Goal: Task Accomplishment & Management: Use online tool/utility

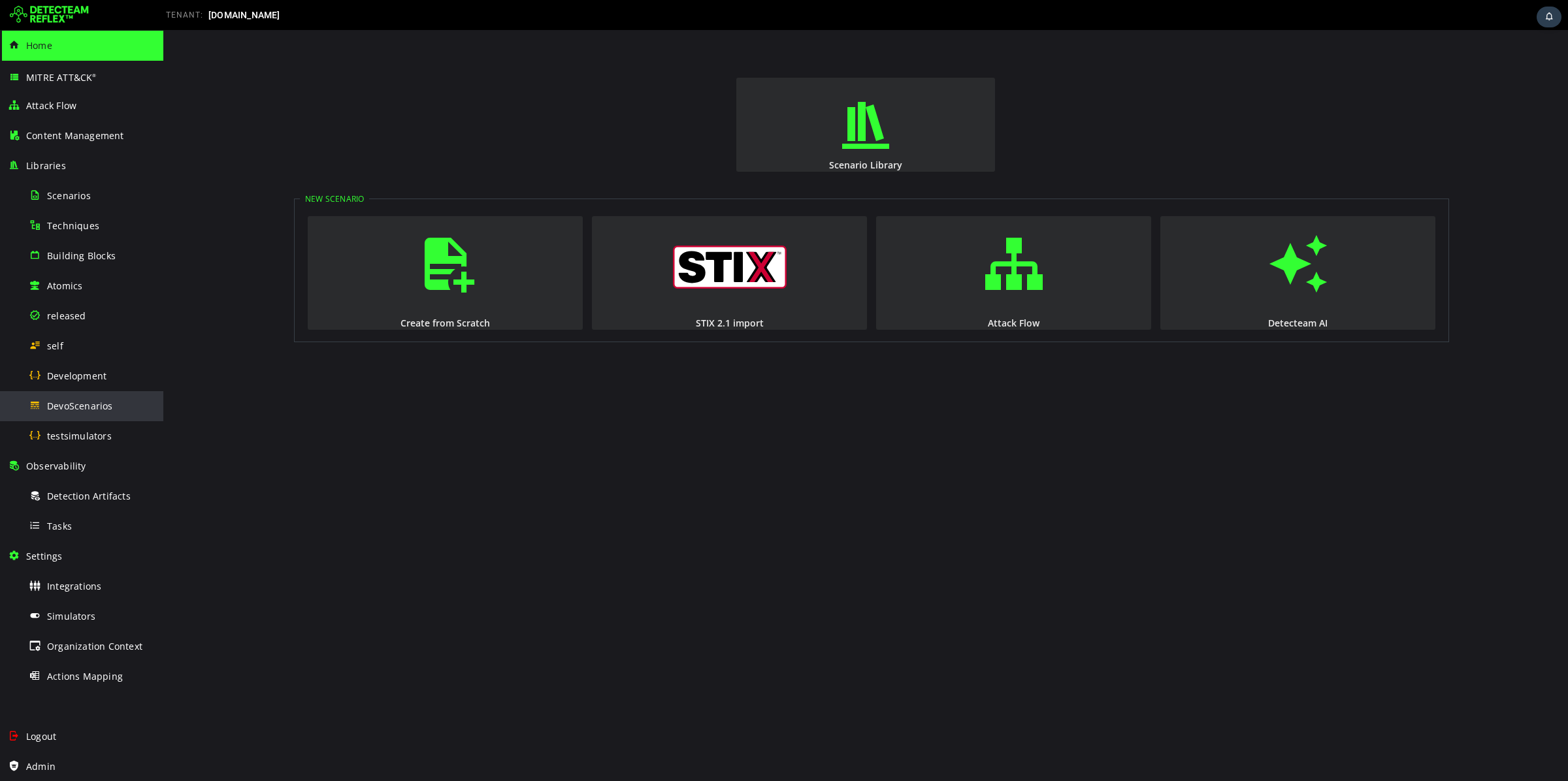
click at [86, 394] on div "DevoScenarios" at bounding box center [92, 406] width 127 height 30
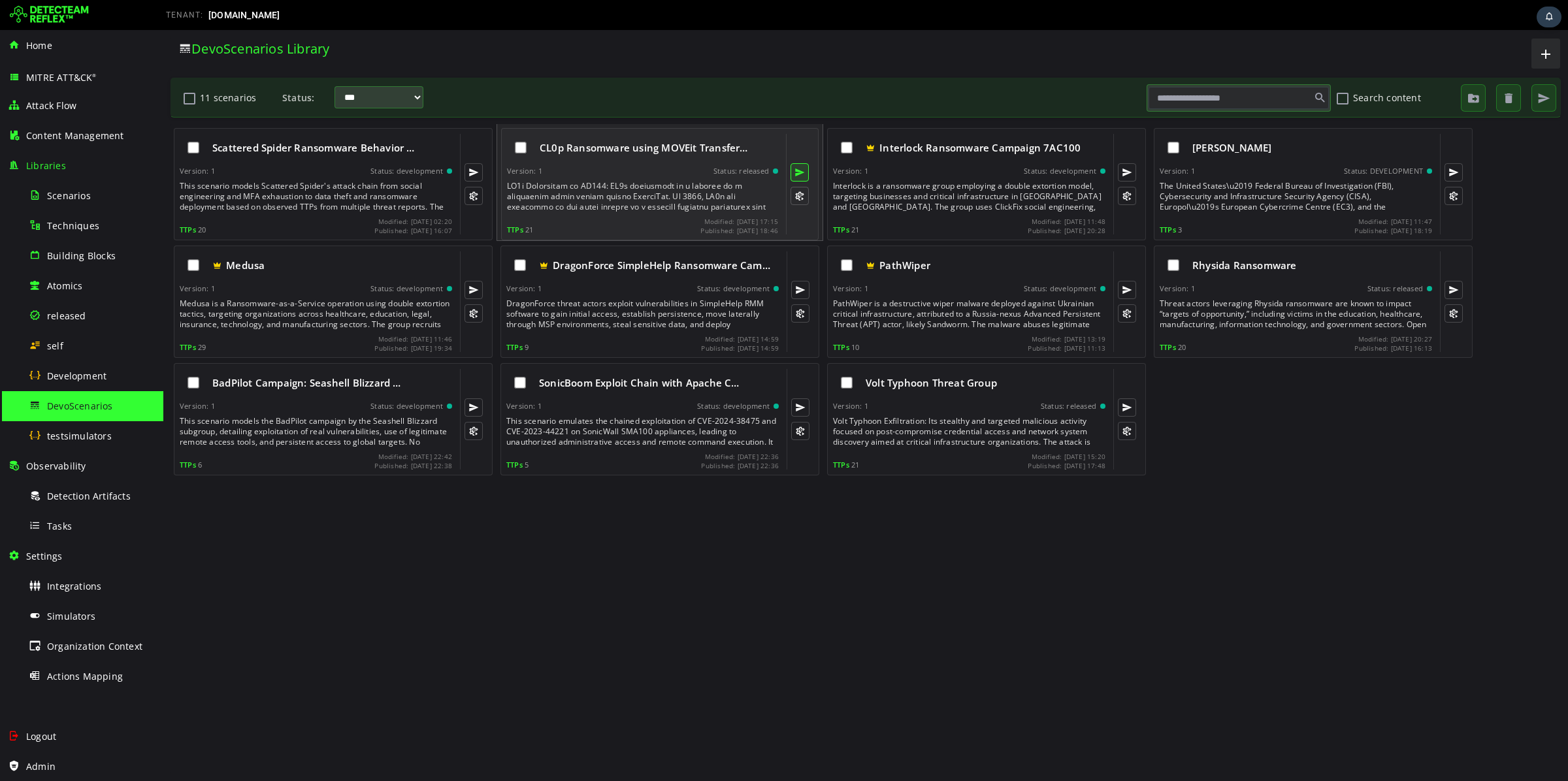
click at [799, 177] on button at bounding box center [800, 173] width 19 height 19
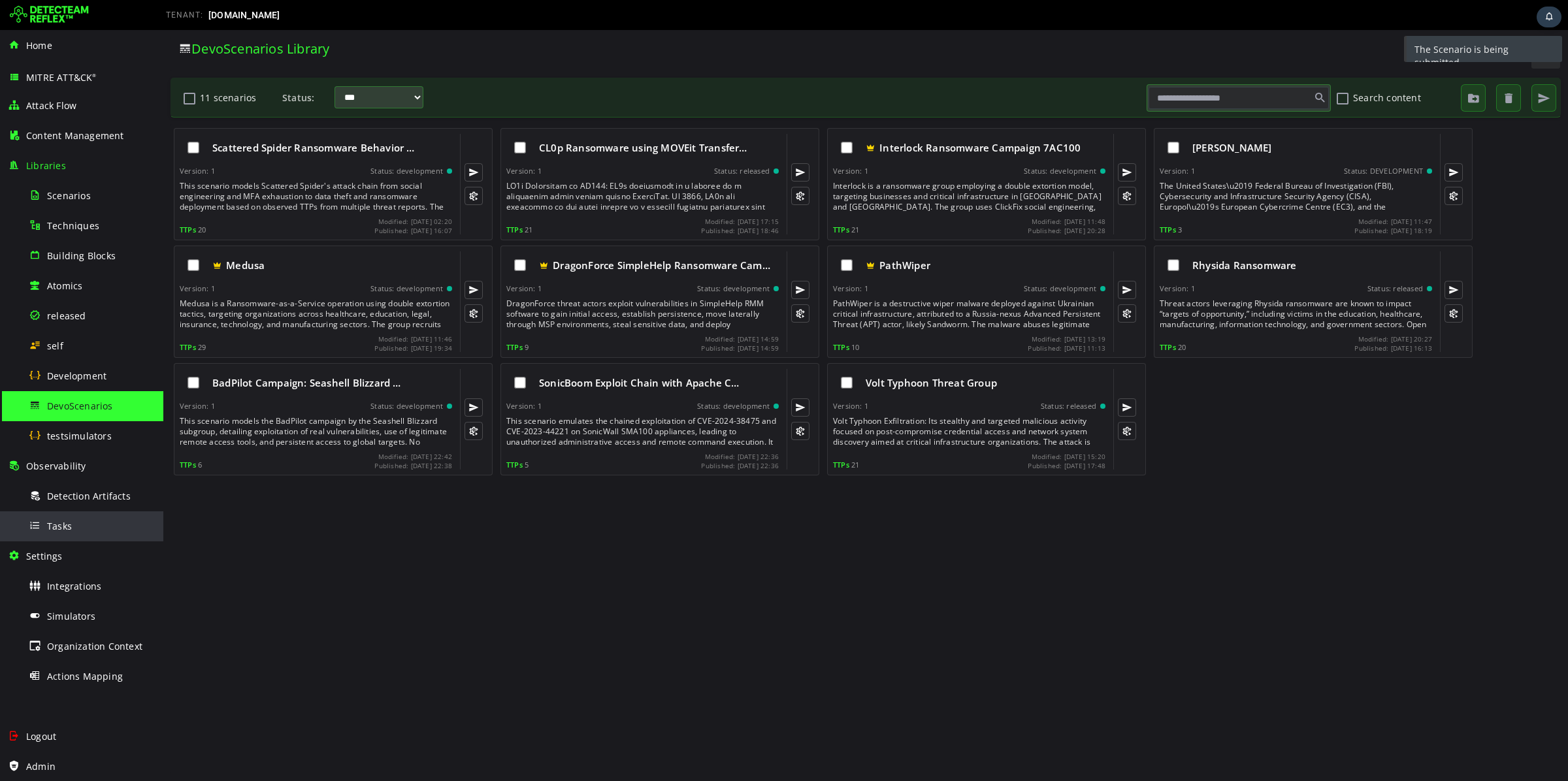
click at [66, 524] on span "Tasks" at bounding box center [59, 525] width 25 height 12
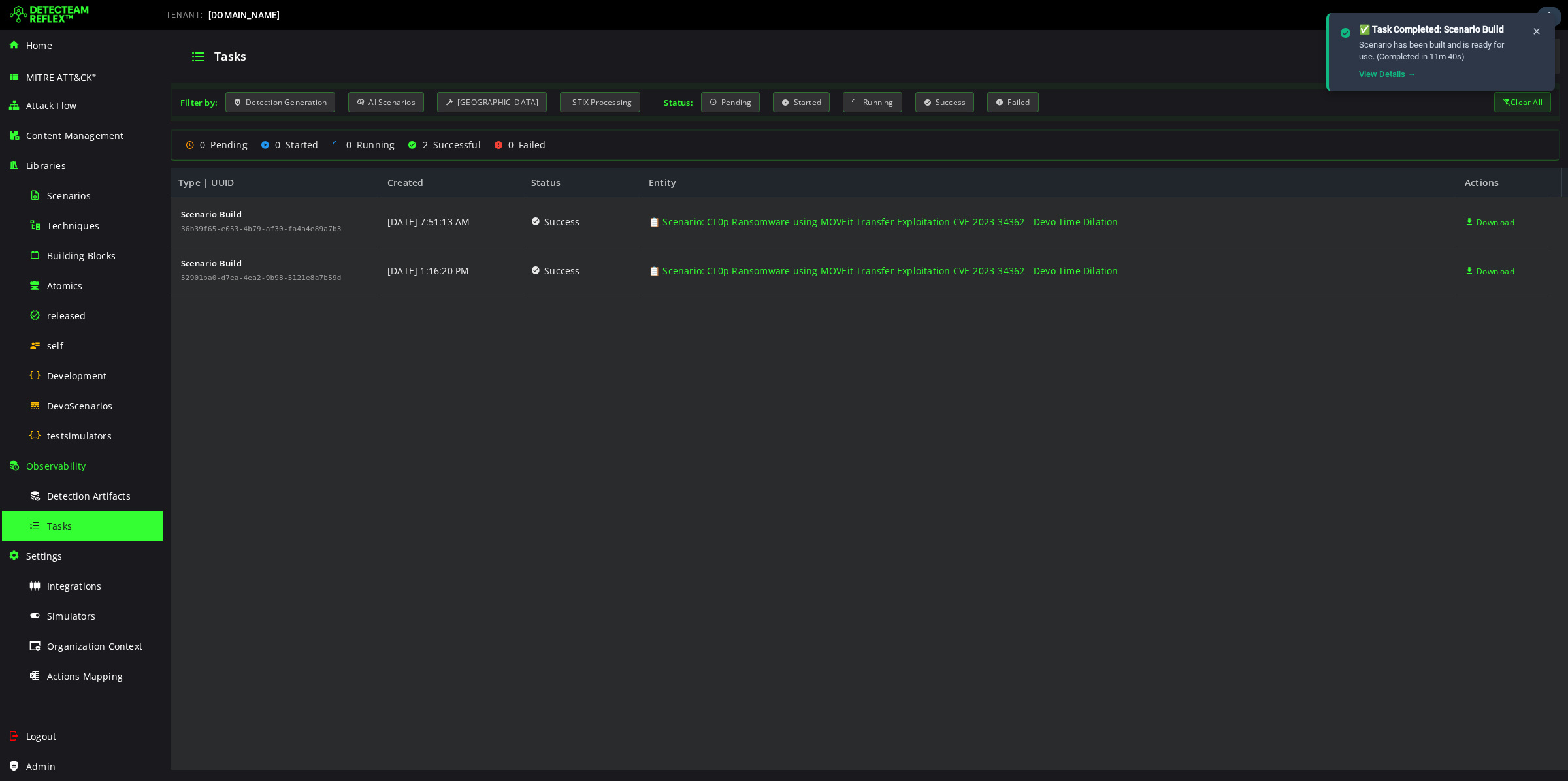
click at [1522, 103] on div "Clear All" at bounding box center [1522, 103] width 57 height 21
click at [1533, 28] on icon at bounding box center [1536, 32] width 10 height 11
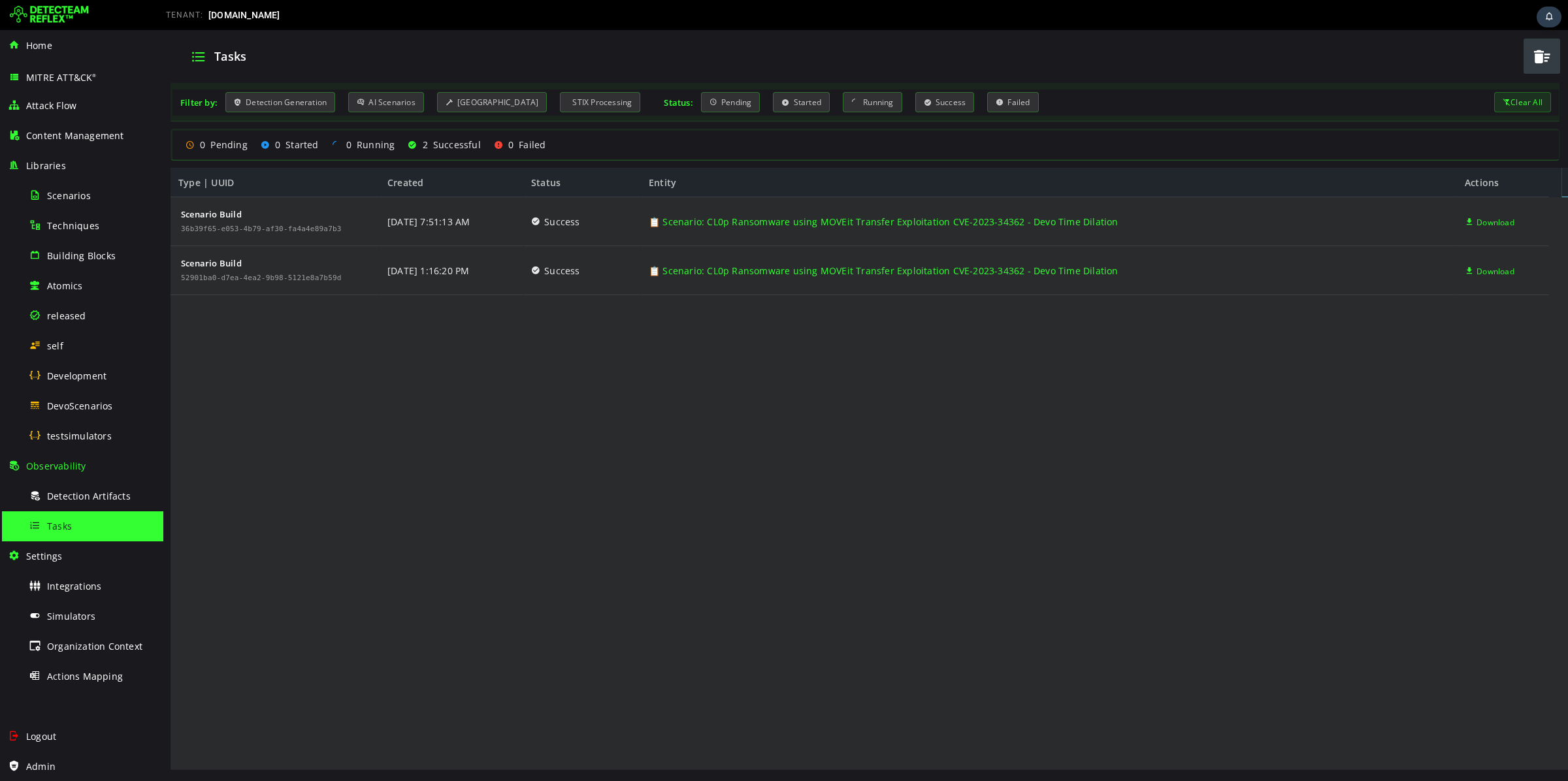
click at [1546, 60] on span "button" at bounding box center [1542, 56] width 20 height 27
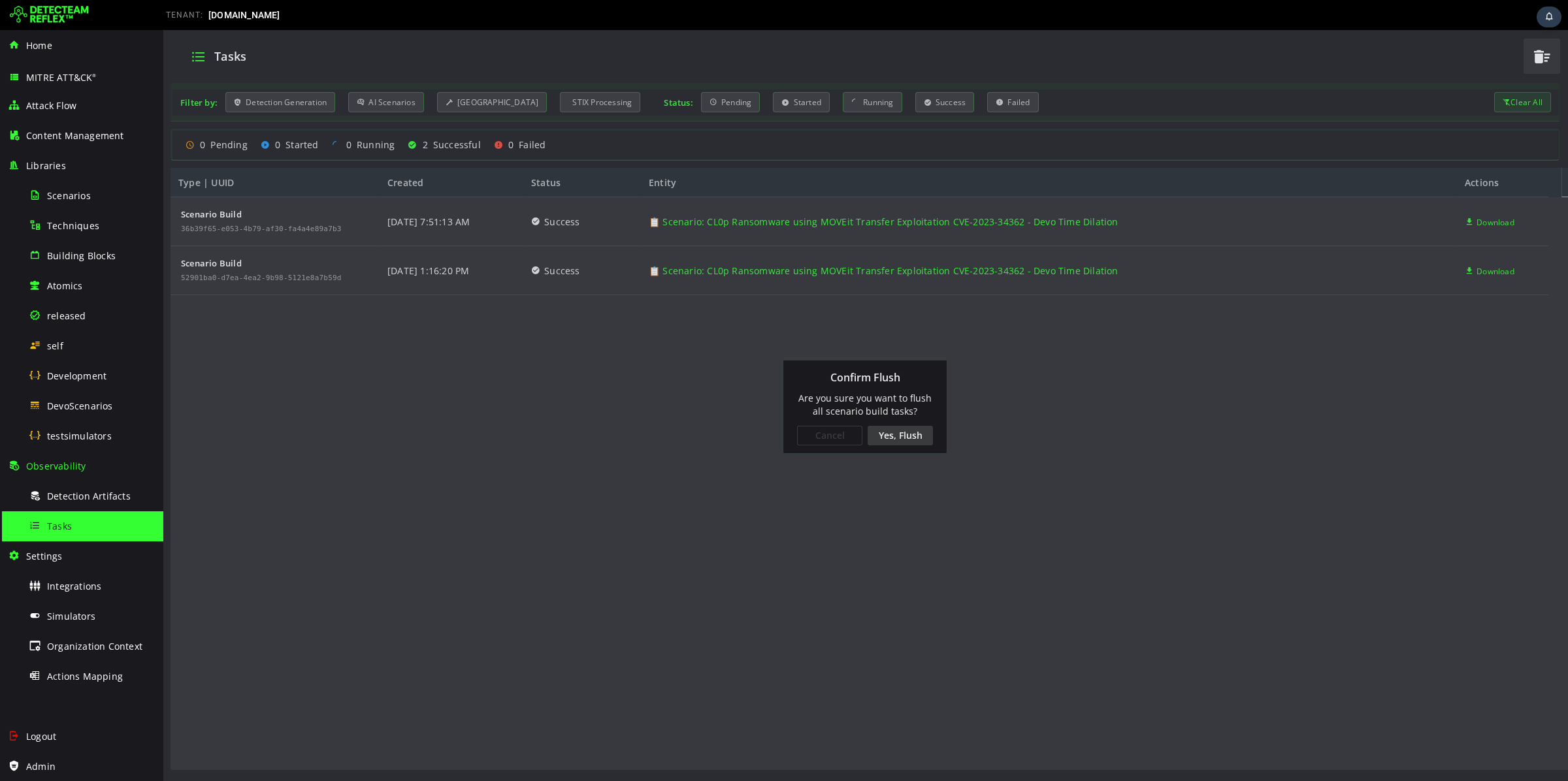
click at [901, 428] on div "Yes, Flush" at bounding box center [901, 435] width 65 height 20
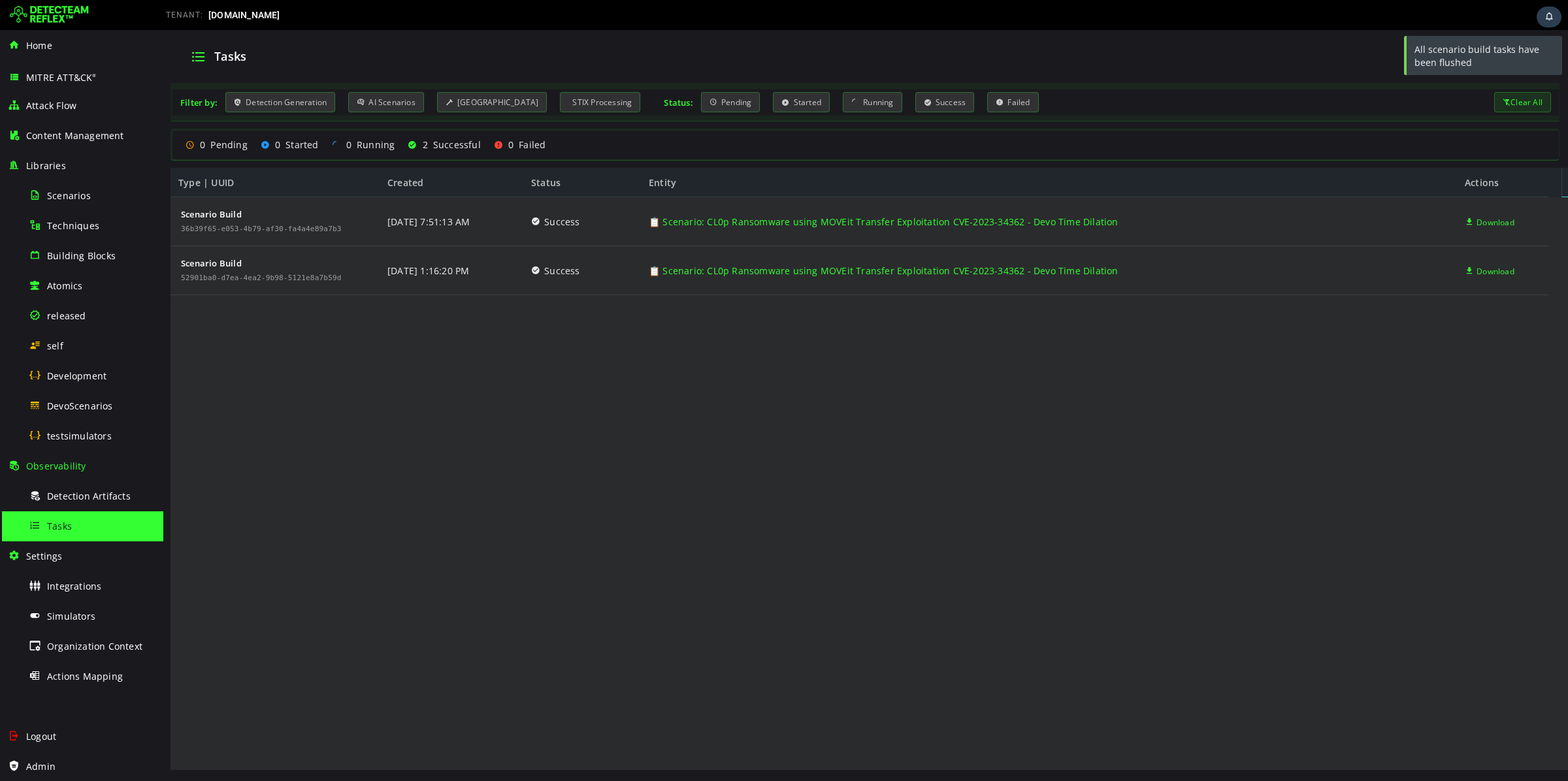
click at [917, 460] on div "Scenario Build 36b39f65-e053-4b79-af30-fa4a4e89a7b3 Scenario Build 52901ba0-d7e…" at bounding box center [860, 483] width 1378 height 574
click at [513, 613] on div "Scenario Build 36b39f65-e053-4b79-af30-fa4a4e89a7b3 Scenario Build 52901ba0-d7e…" at bounding box center [860, 483] width 1378 height 574
click at [816, 622] on div "Scenario Build 36b39f65-e053-4b79-af30-fa4a4e89a7b3 Scenario Build 52901ba0-d7e…" at bounding box center [860, 483] width 1378 height 574
